Goal: Find specific page/section: Find specific page/section

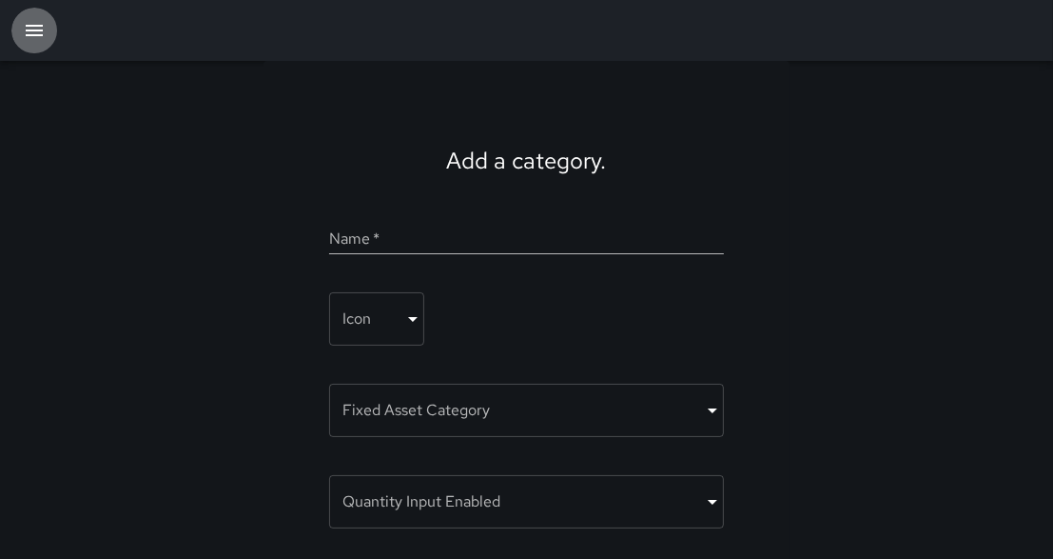
click at [34, 30] on icon "button" at bounding box center [34, 30] width 17 height 11
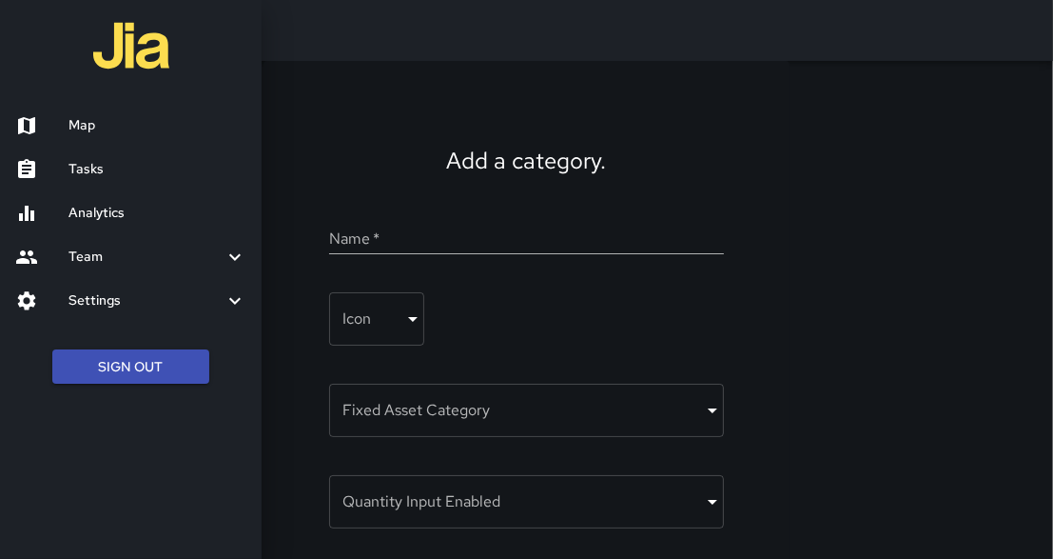
click at [34, 30] on div at bounding box center [131, 48] width 262 height 96
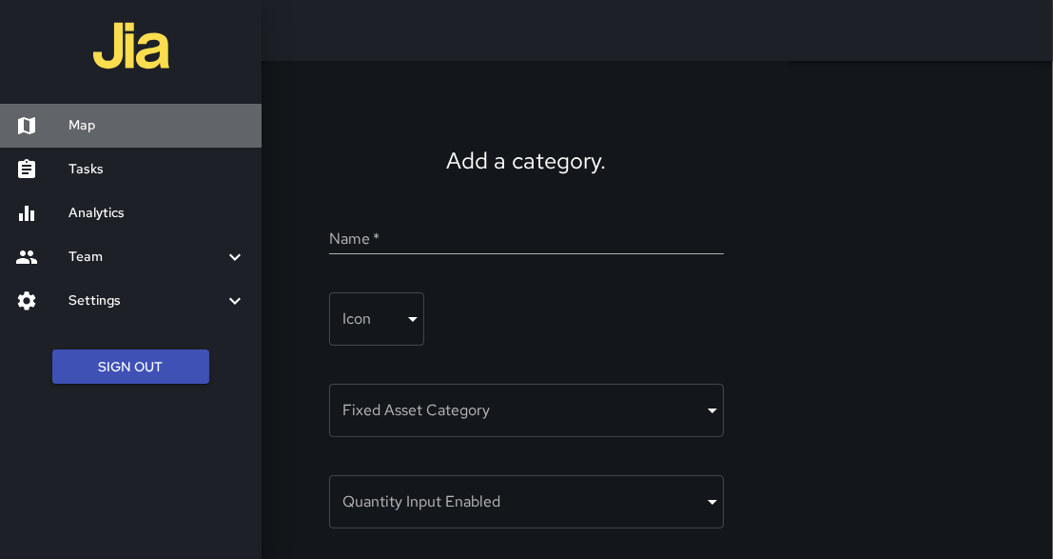
click at [123, 128] on h6 "Map" at bounding box center [158, 125] width 178 height 21
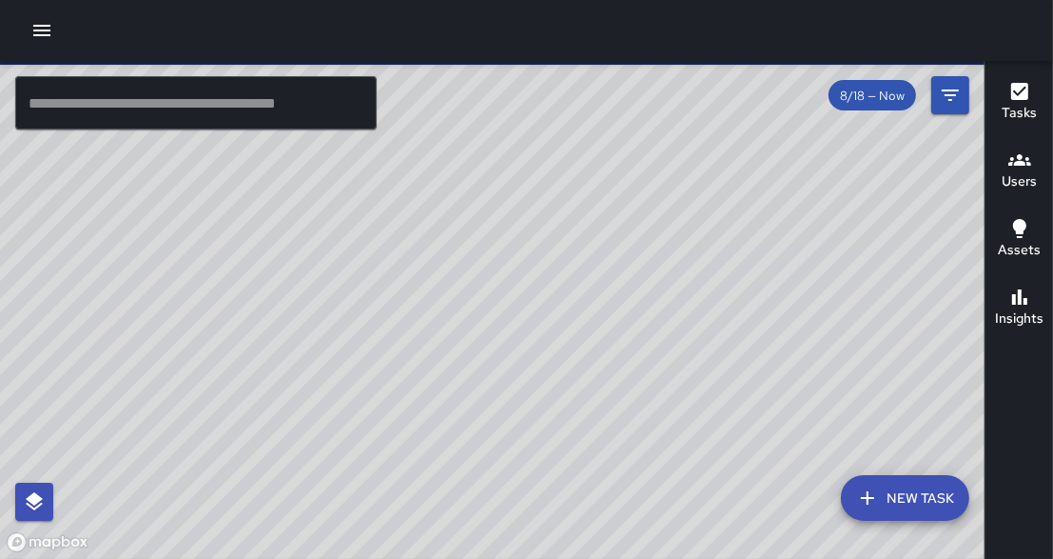
click at [123, 128] on input "text" at bounding box center [196, 102] width 362 height 53
